Goal: Check status: Check status

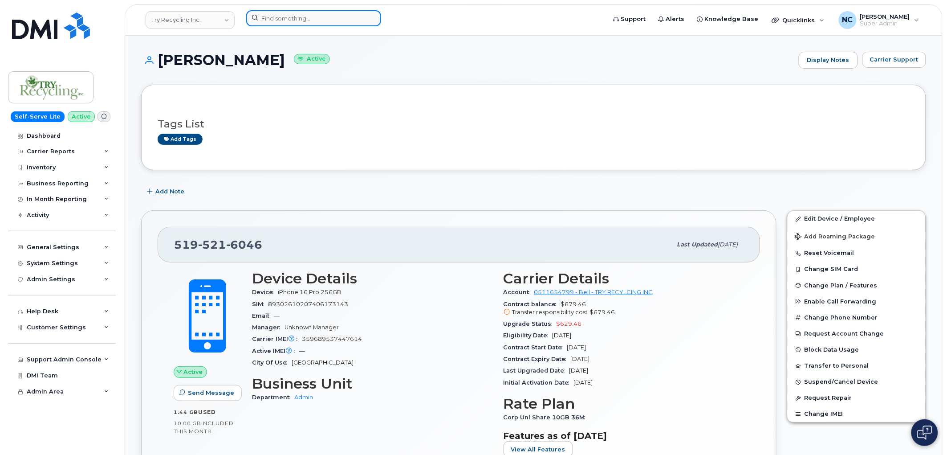
click at [297, 13] on input at bounding box center [313, 18] width 135 height 16
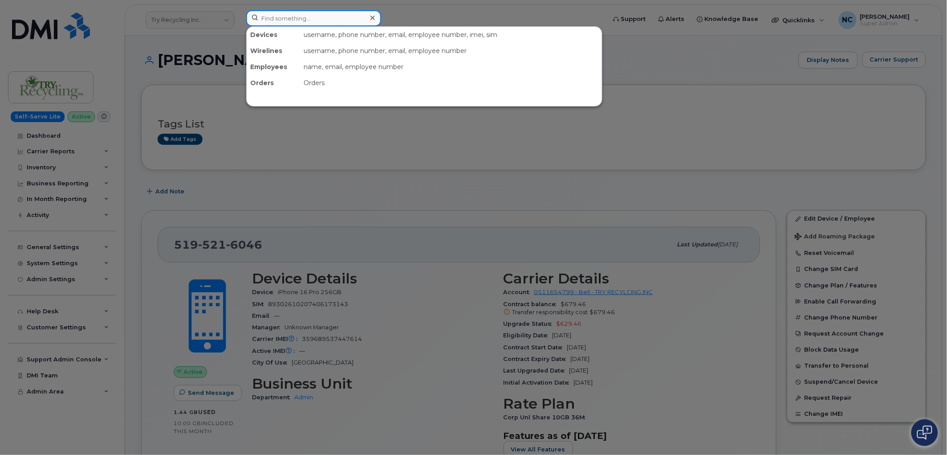
paste input "[PHONE_NUMBER]"
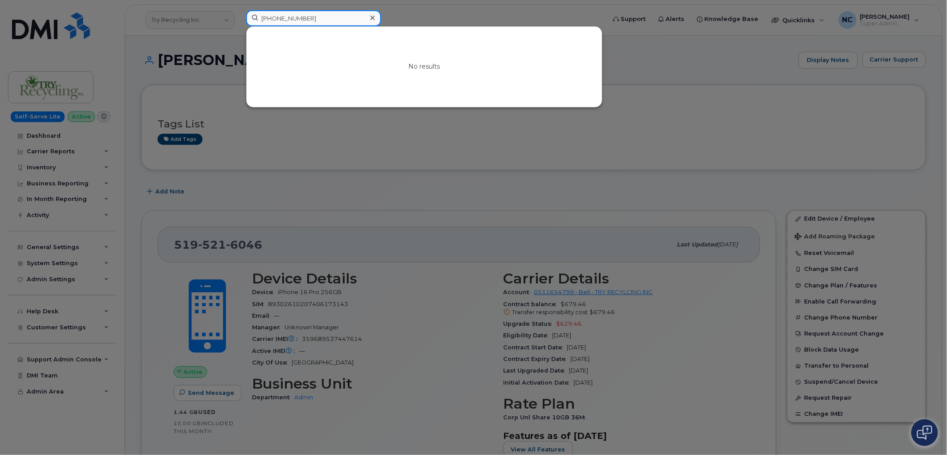
drag, startPoint x: 315, startPoint y: 11, endPoint x: 134, endPoint y: 14, distance: 181.3
click at [239, 14] on div "[PHONE_NUMBER] No results" at bounding box center [423, 20] width 368 height 20
paste input "205-7450"
type input "[PHONE_NUMBER]"
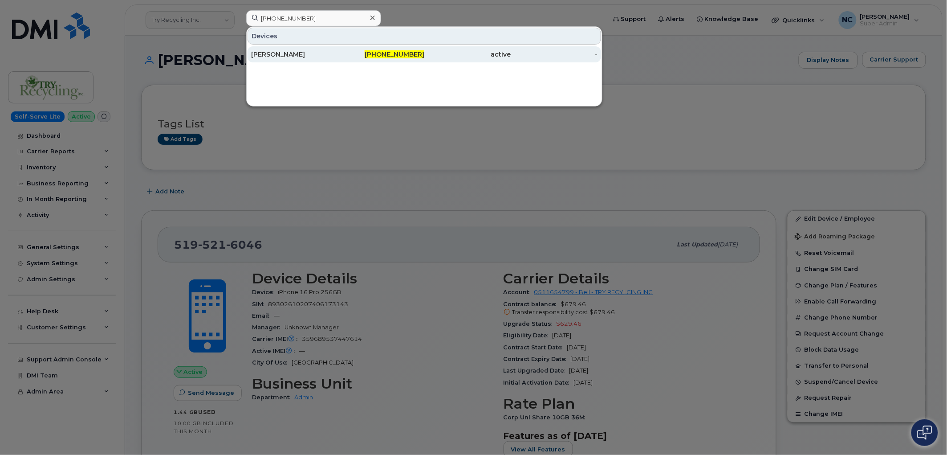
click at [348, 51] on div "[PHONE_NUMBER]" at bounding box center [381, 54] width 87 height 9
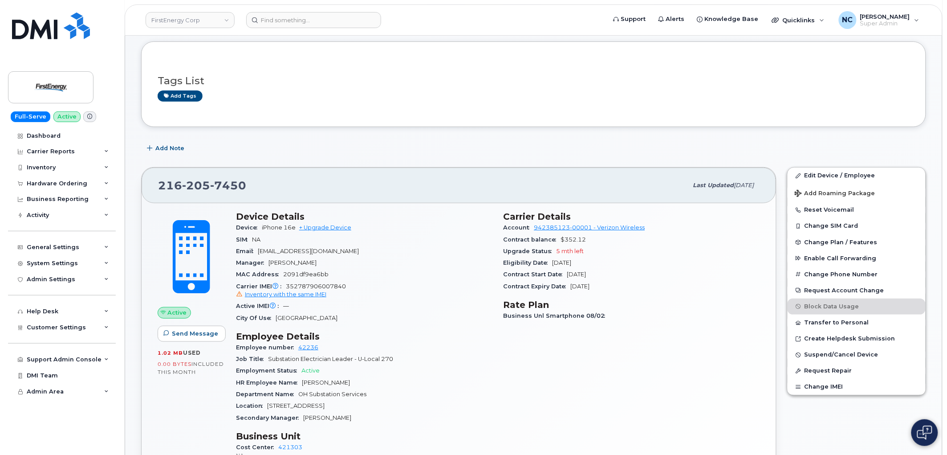
scroll to position [99, 0]
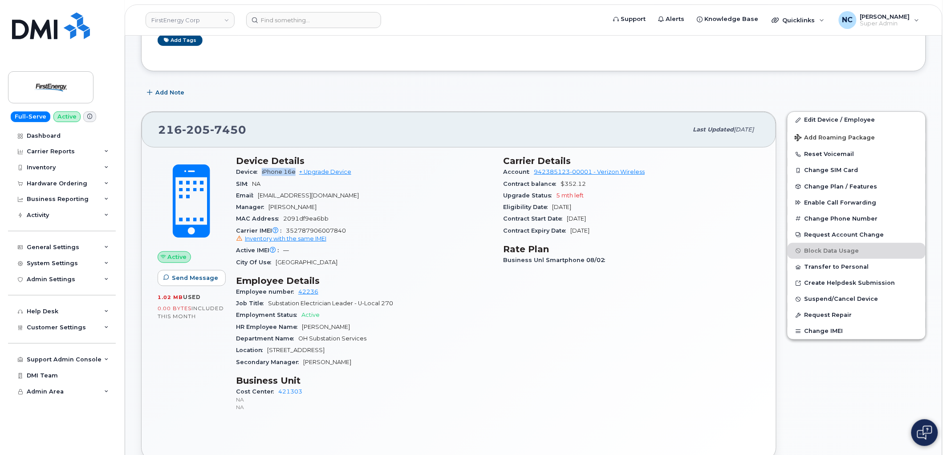
drag, startPoint x: 294, startPoint y: 172, endPoint x: 257, endPoint y: 177, distance: 37.3
click at [257, 177] on div "Device iPhone 16e + Upgrade Device" at bounding box center [364, 172] width 257 height 12
copy span "iPhone 16e"
drag, startPoint x: 256, startPoint y: 137, endPoint x: 134, endPoint y: 136, distance: 122.5
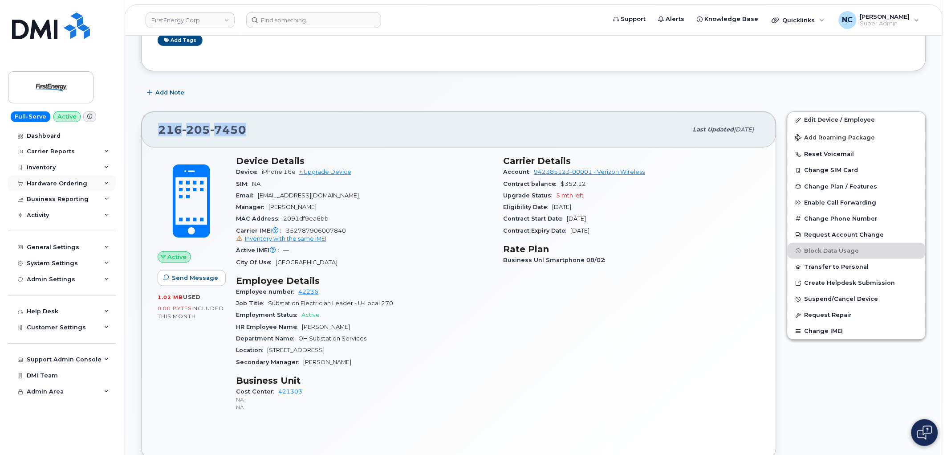
copy span "216 205 7450"
click at [51, 181] on div "Hardware Ordering" at bounding box center [57, 183] width 61 height 7
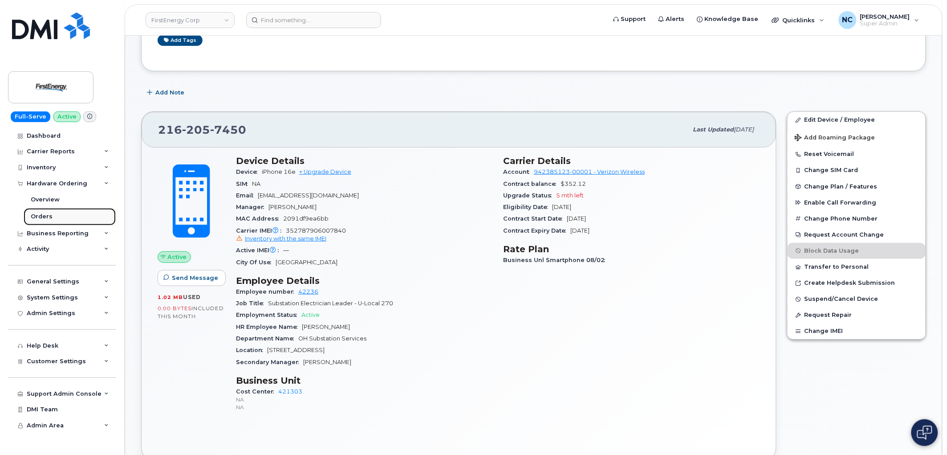
click at [49, 215] on div "Orders" at bounding box center [42, 216] width 22 height 8
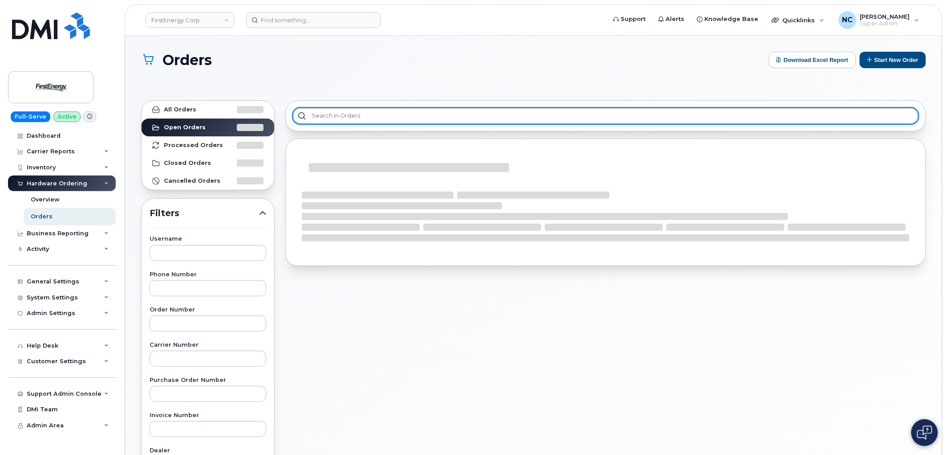
click at [403, 118] on input "text" at bounding box center [606, 116] width 626 height 16
paste input "2162057450"
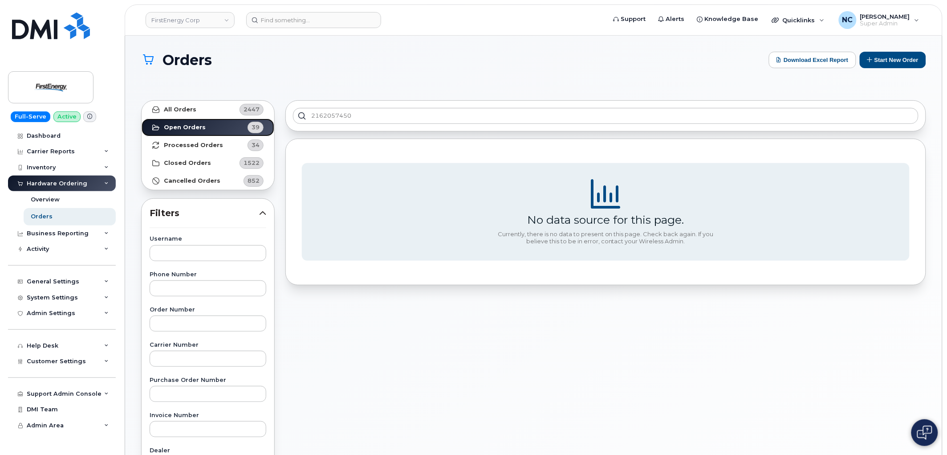
click at [175, 118] on link "Open Orders 39" at bounding box center [208, 127] width 133 height 18
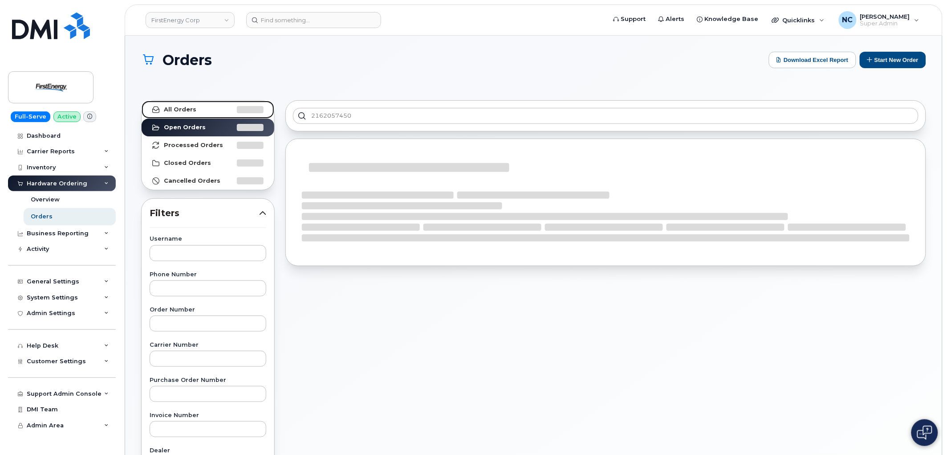
click at [177, 112] on strong "All Orders" at bounding box center [180, 109] width 33 height 7
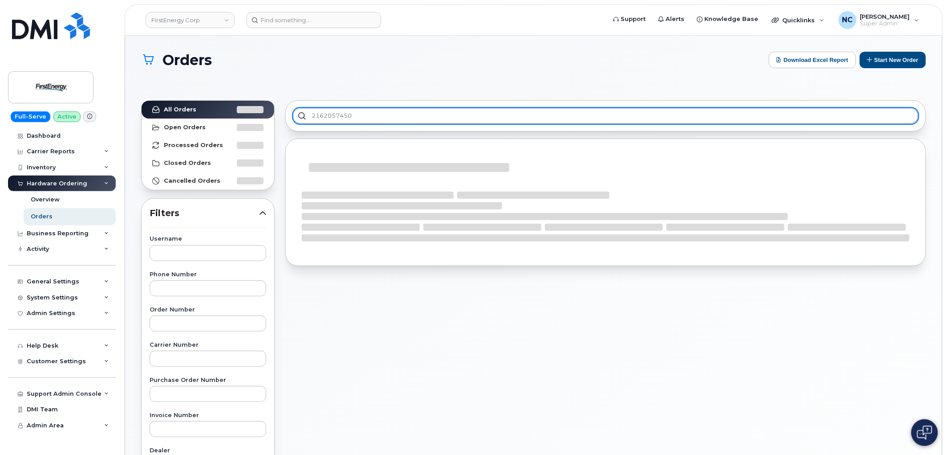
click at [376, 116] on input "2162057450" at bounding box center [606, 116] width 626 height 16
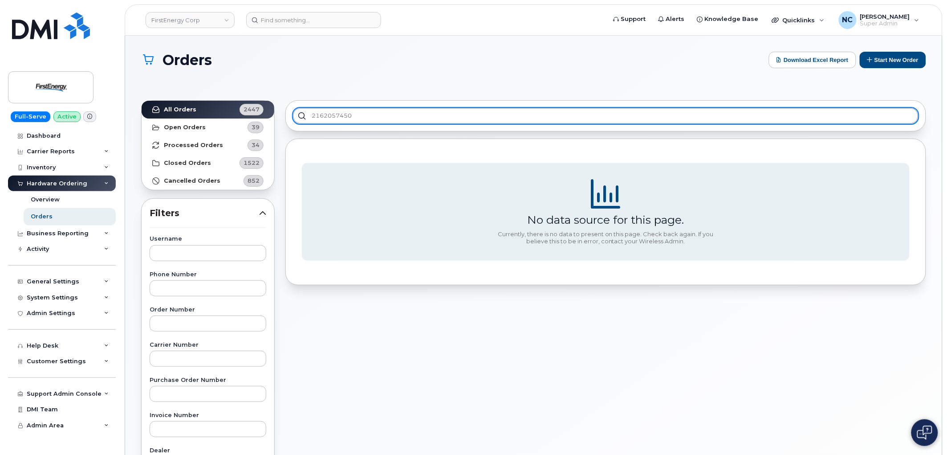
click at [378, 109] on input "2162057450" at bounding box center [606, 116] width 626 height 16
type input "2162057450"
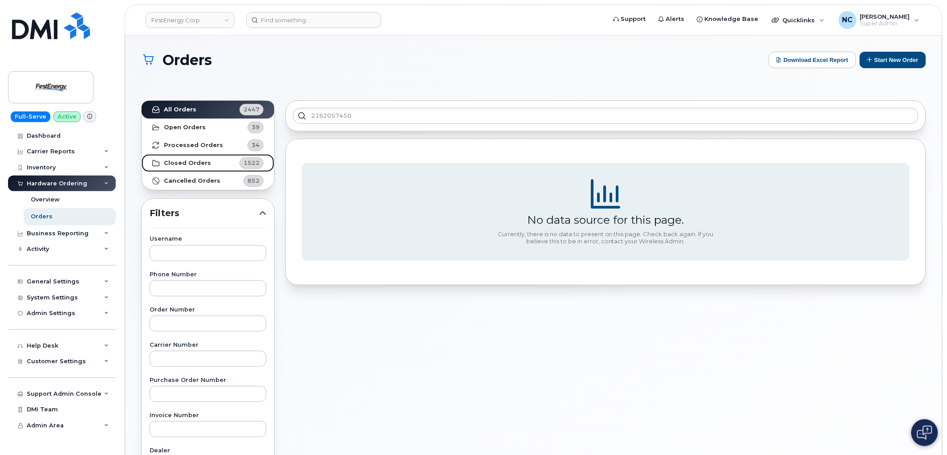
click at [191, 165] on strong "Closed Orders" at bounding box center [187, 162] width 47 height 7
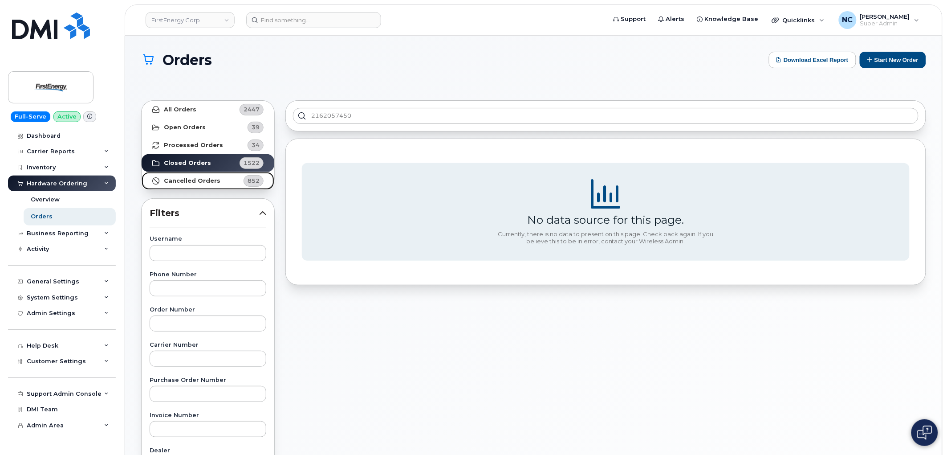
click at [210, 183] on strong "Cancelled Orders" at bounding box center [192, 180] width 57 height 7
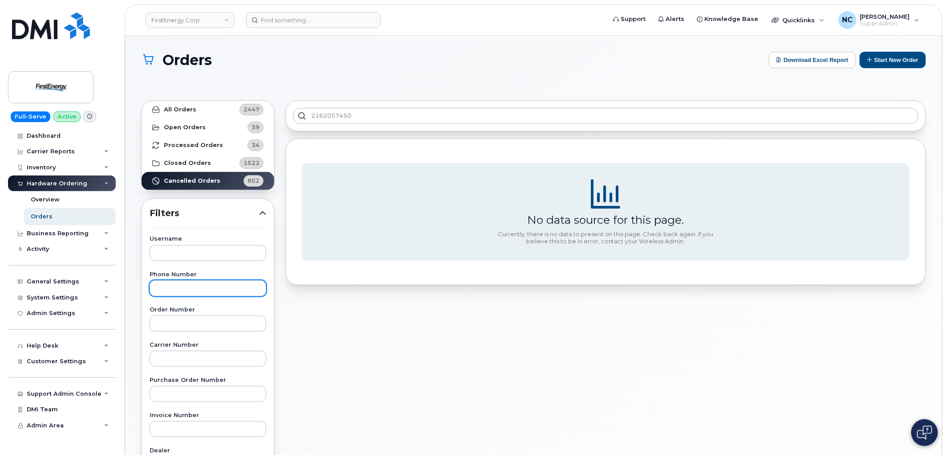
drag, startPoint x: 208, startPoint y: 278, endPoint x: 224, endPoint y: 282, distance: 16.5
click at [209, 277] on div "Phone Number" at bounding box center [208, 284] width 117 height 24
click at [224, 283] on input "text" at bounding box center [208, 288] width 117 height 16
paste input "2162057450"
drag, startPoint x: 170, startPoint y: 289, endPoint x: 175, endPoint y: 285, distance: 6.8
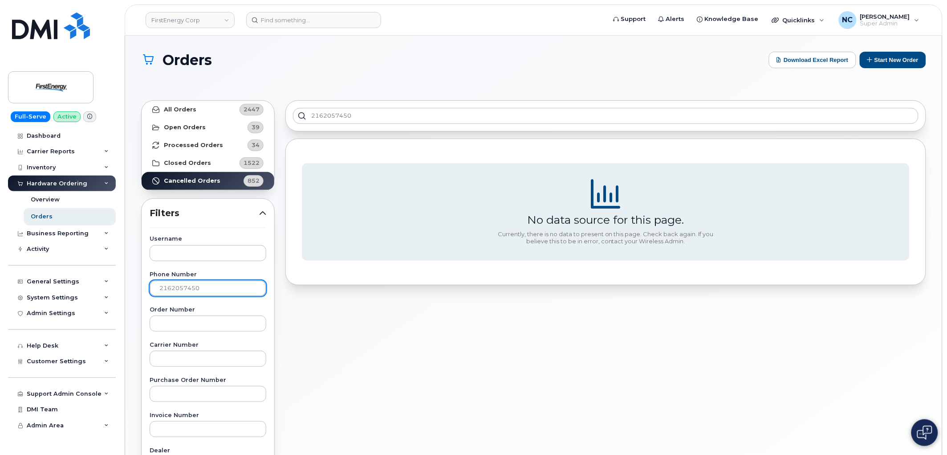
click at [171, 287] on input "2162057450" at bounding box center [208, 288] width 117 height 16
type input "2162057450"
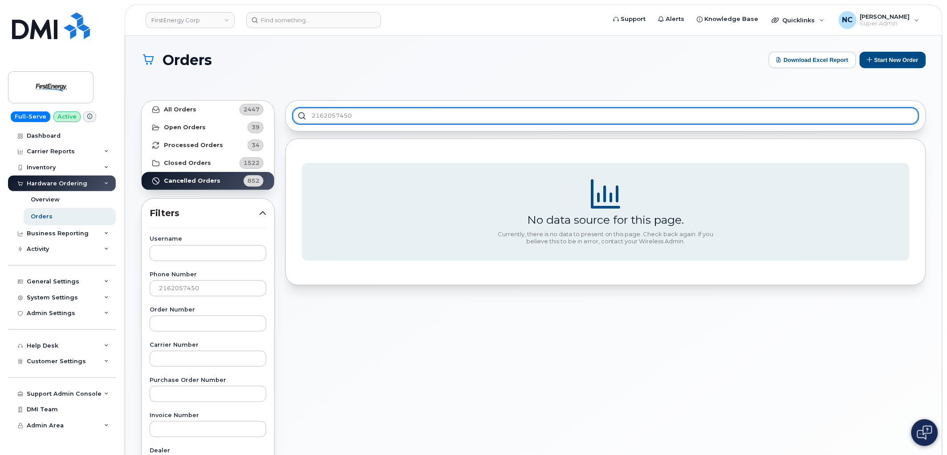
drag, startPoint x: 403, startPoint y: 118, endPoint x: -52, endPoint y: 118, distance: 455.1
click at [0, 118] on html "FirstEnergy Corp Support Alerts Knowledge Base Quicklinks Suspend / Cancel Devi…" at bounding box center [473, 380] width 947 height 760
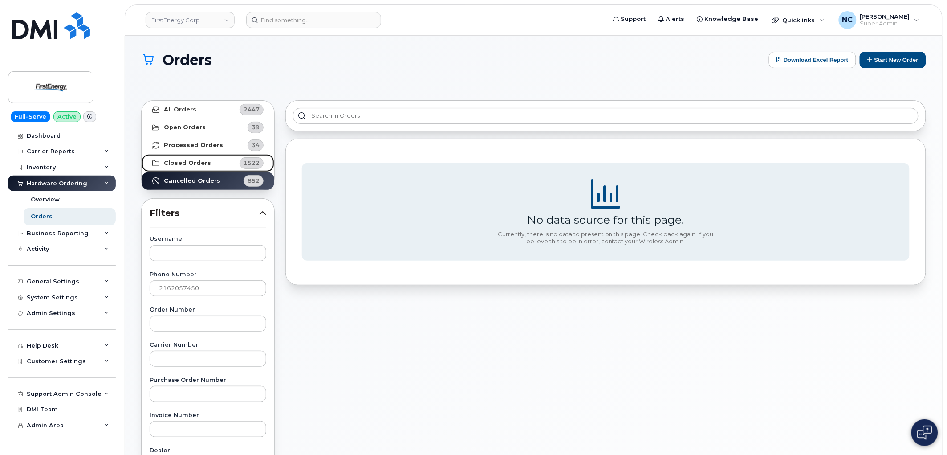
click at [203, 159] on strong "Closed Orders" at bounding box center [187, 162] width 47 height 7
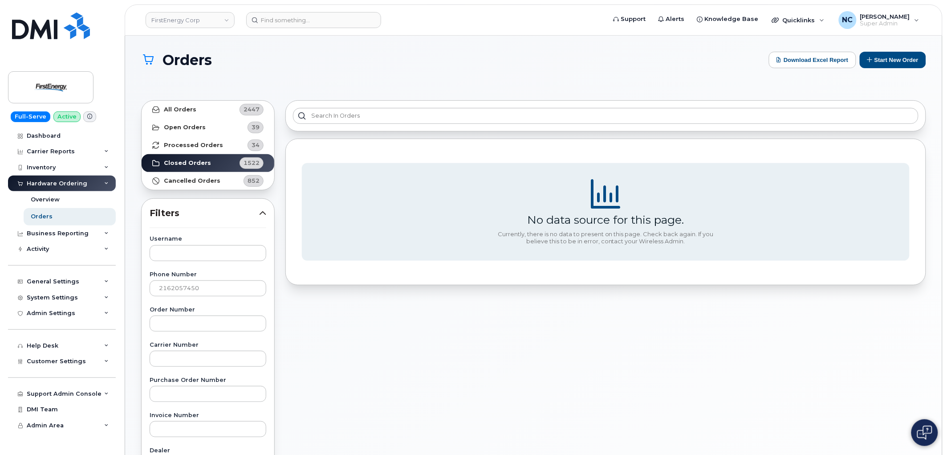
click at [232, 296] on div "Username Phone Number 2162057450 Order Number Carrier Number Purchase Order Num…" at bounding box center [208, 442] width 138 height 412
click at [228, 287] on input "2162057450" at bounding box center [208, 288] width 117 height 16
click at [212, 137] on link "Processed Orders 34" at bounding box center [208, 145] width 133 height 18
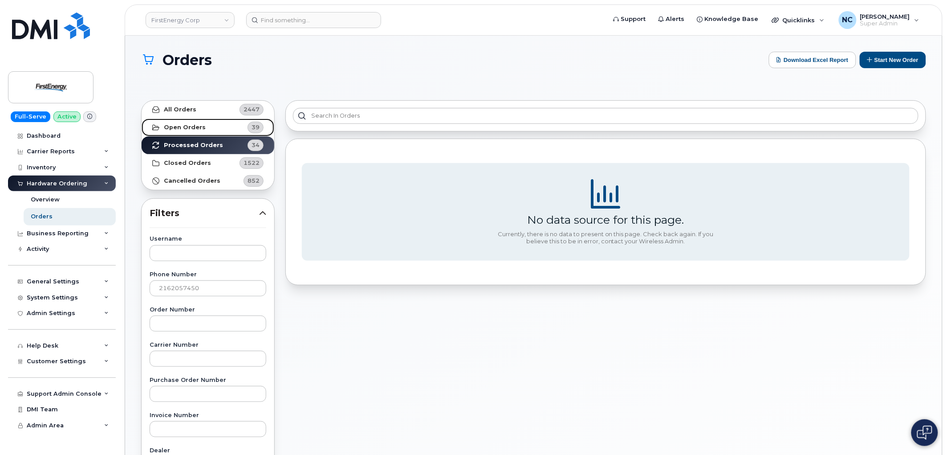
click at [210, 128] on link "Open Orders 39" at bounding box center [208, 127] width 133 height 18
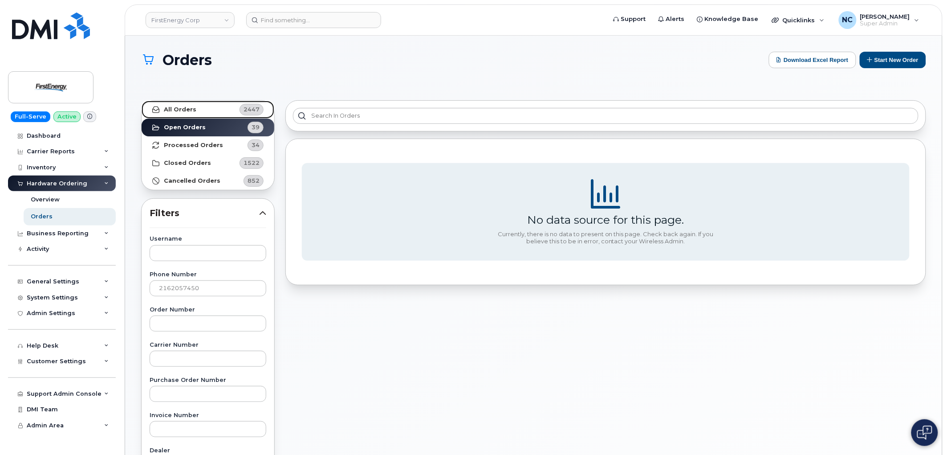
click at [211, 107] on link "All Orders 2447" at bounding box center [208, 110] width 133 height 18
